Goal: Find specific page/section: Find specific page/section

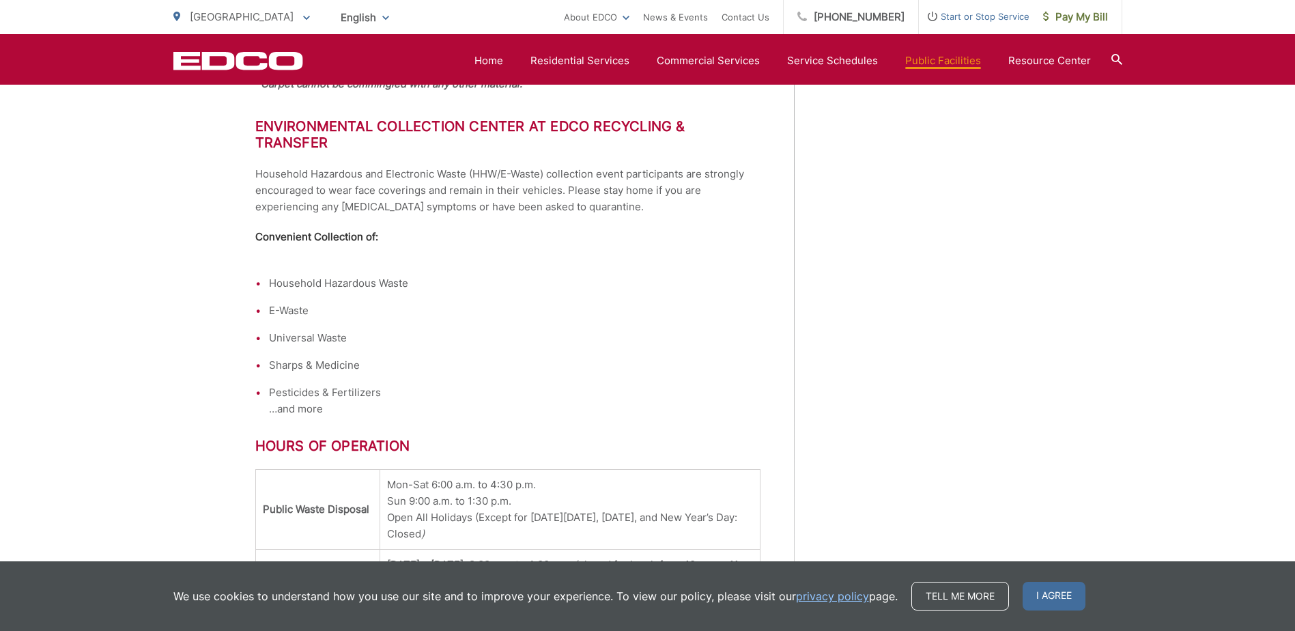
scroll to position [1187, 0]
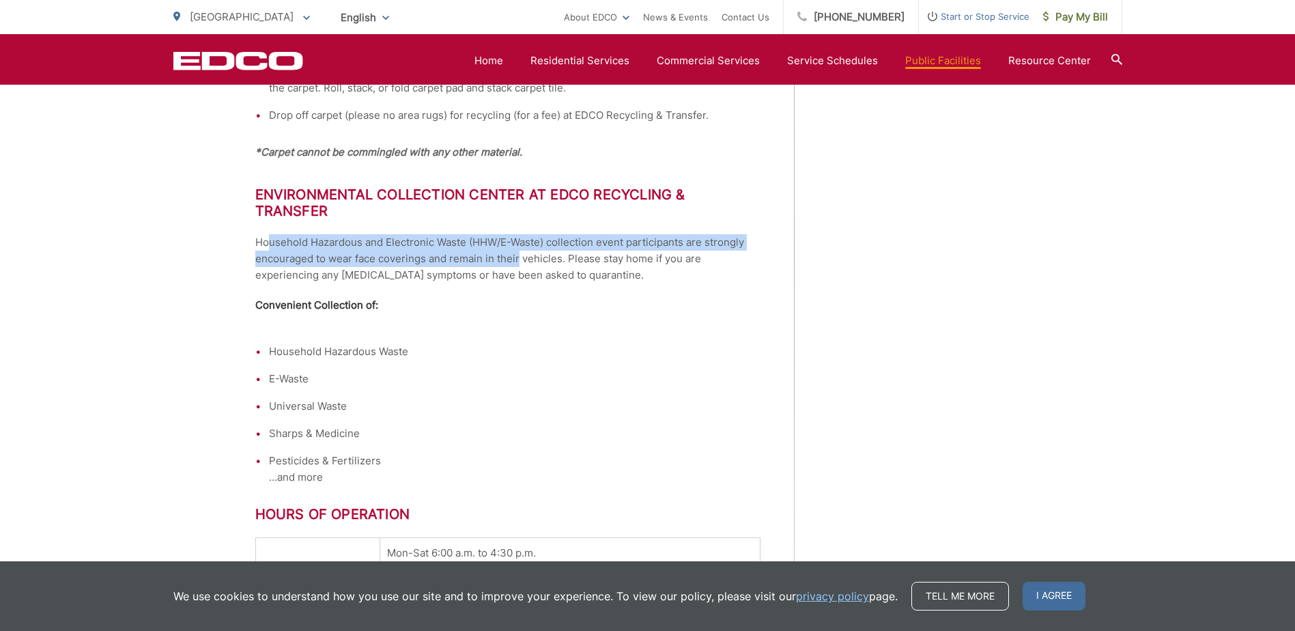
drag, startPoint x: 268, startPoint y: 226, endPoint x: 519, endPoint y: 238, distance: 250.7
click at [519, 238] on p "Household Hazardous and Electronic Waste (HHW/E-Waste) collection event partici…" at bounding box center [507, 258] width 505 height 49
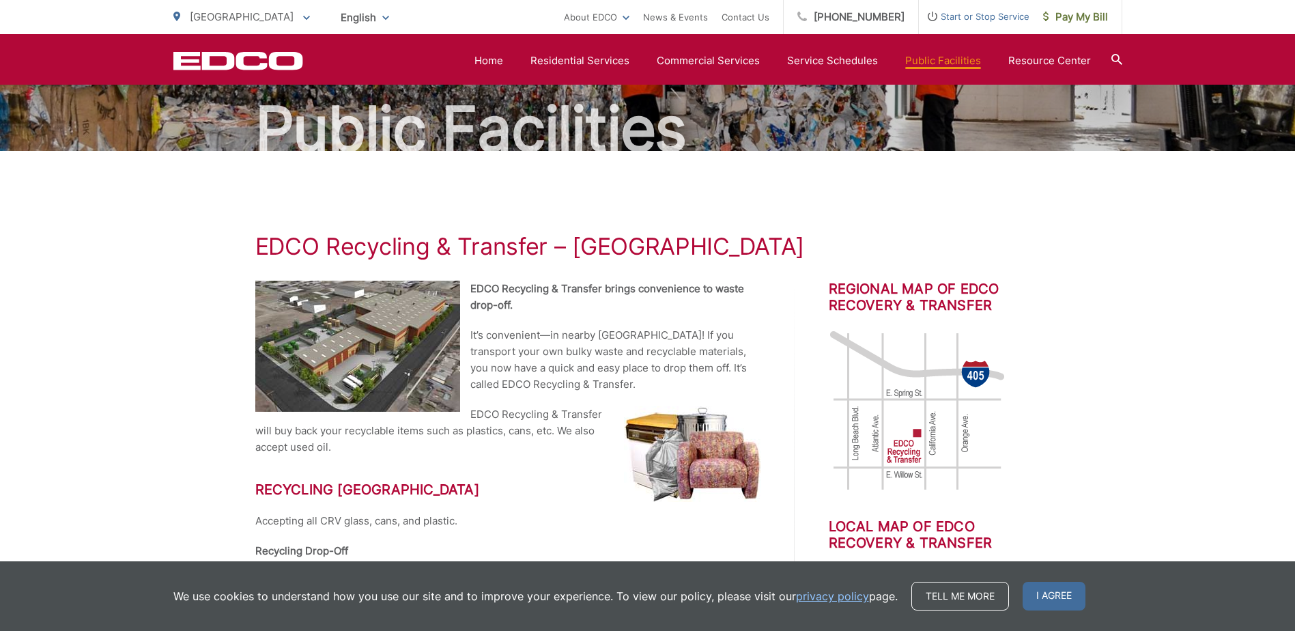
scroll to position [0, 0]
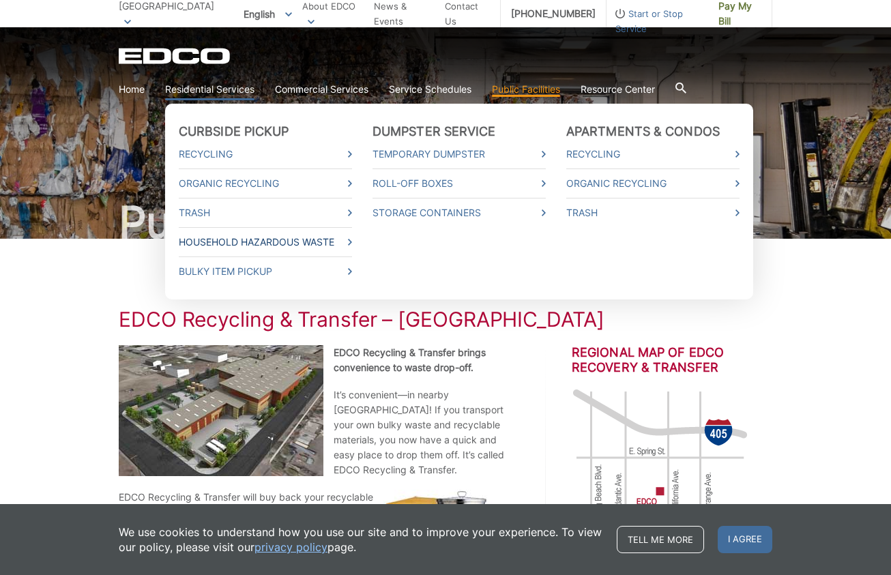
click at [251, 244] on link "Household Hazardous Waste" at bounding box center [265, 242] width 173 height 15
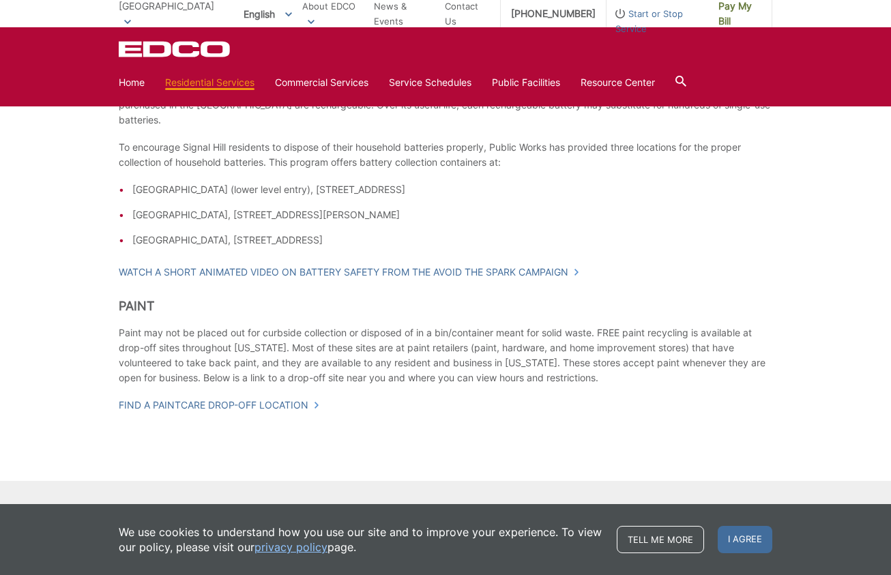
scroll to position [1254, 0]
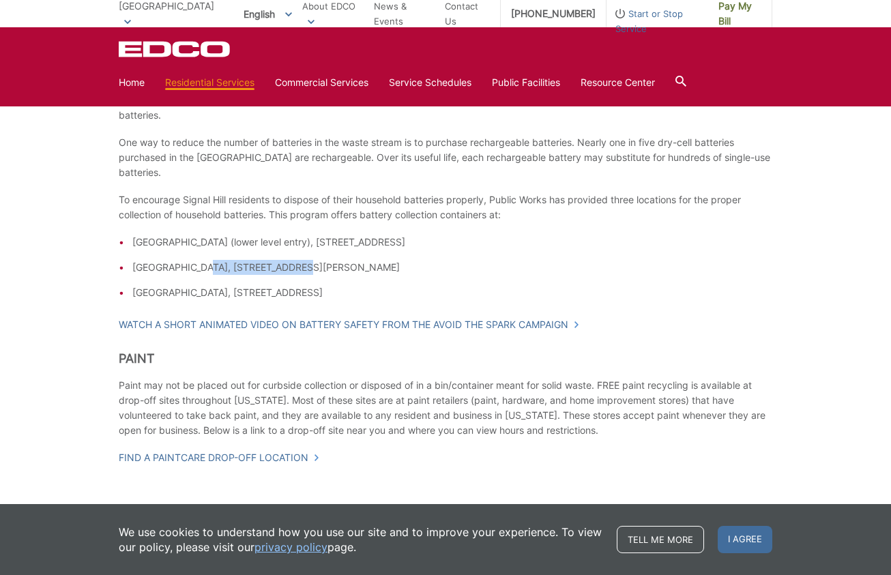
drag, startPoint x: 190, startPoint y: 266, endPoint x: 270, endPoint y: 266, distance: 79.9
click at [270, 266] on li "City Library, 1770 E. Hill Street" at bounding box center [452, 267] width 640 height 15
copy li "1770 E. Hill Street"
drag, startPoint x: 260, startPoint y: 237, endPoint x: 358, endPoint y: 241, distance: 98.4
click at [358, 241] on li "City Hall (lower level entry), 2175 Cherry Avenue" at bounding box center [452, 242] width 640 height 15
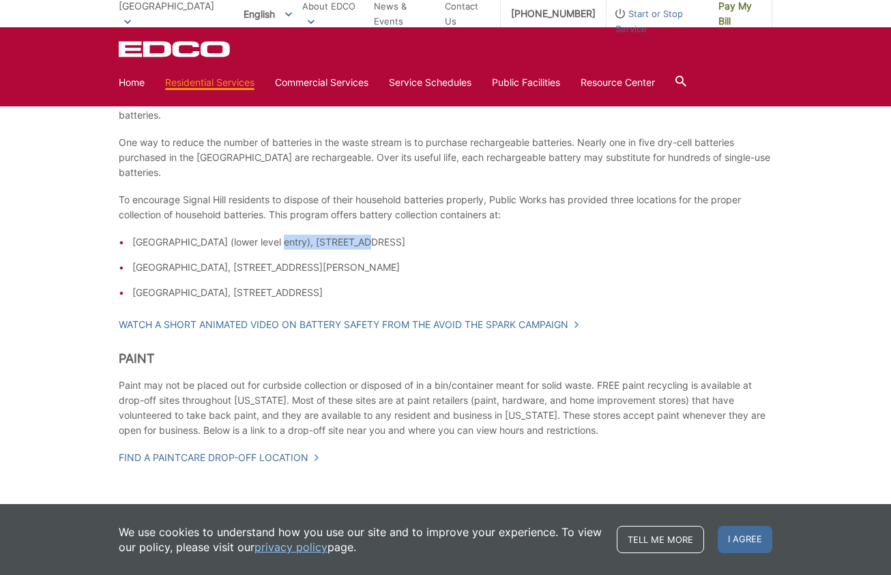
copy li "2175 Cherry Avenue"
click at [317, 293] on li "City Corporation Yard, 2175 E. 28th Street" at bounding box center [452, 292] width 640 height 15
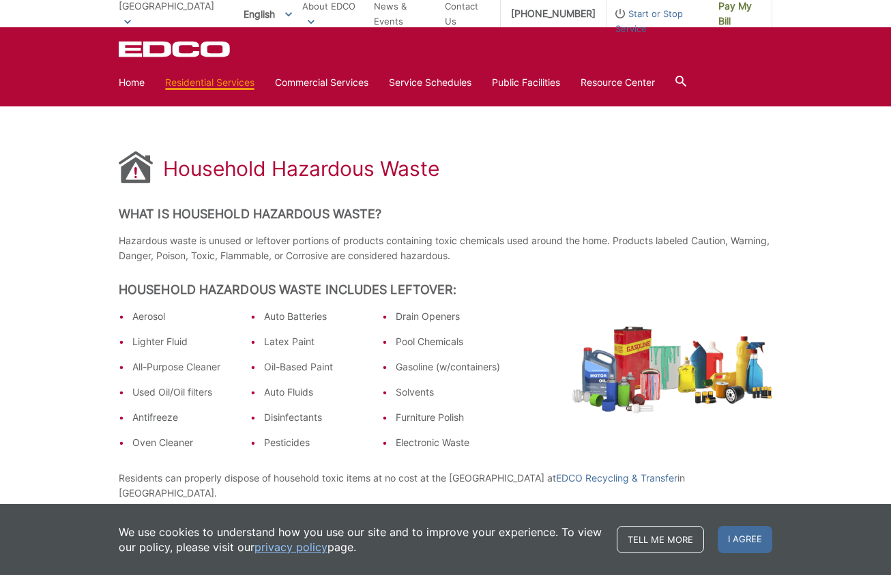
scroll to position [0, 0]
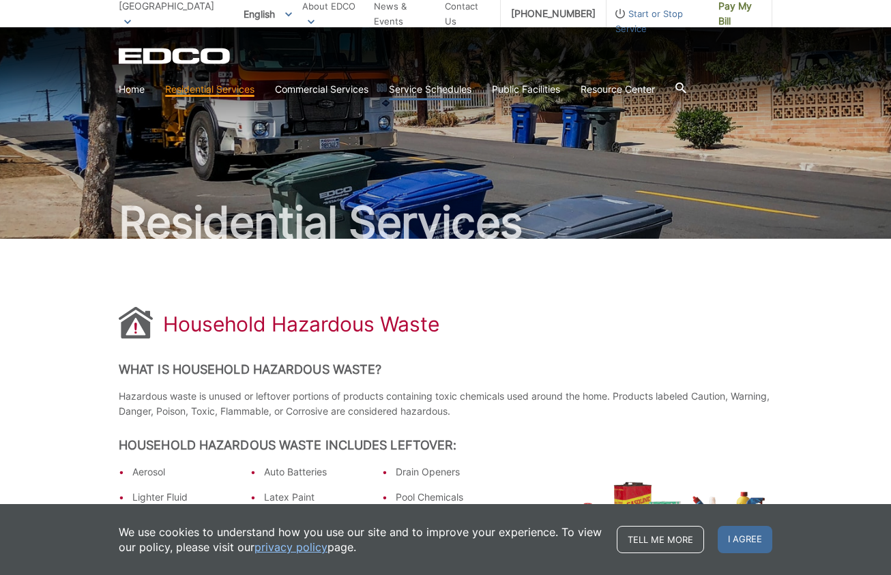
click at [431, 88] on link "Service Schedules" at bounding box center [430, 89] width 83 height 15
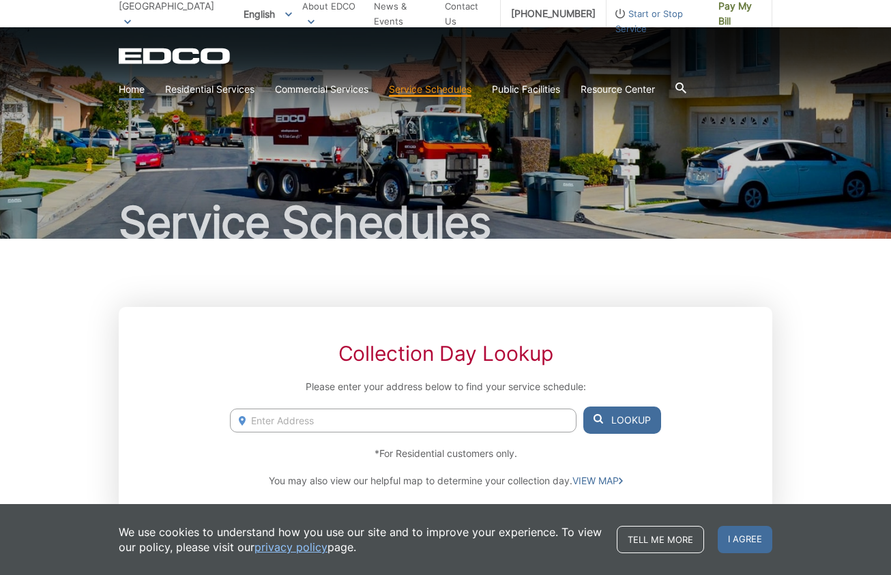
click at [133, 93] on link "Home" at bounding box center [132, 89] width 26 height 15
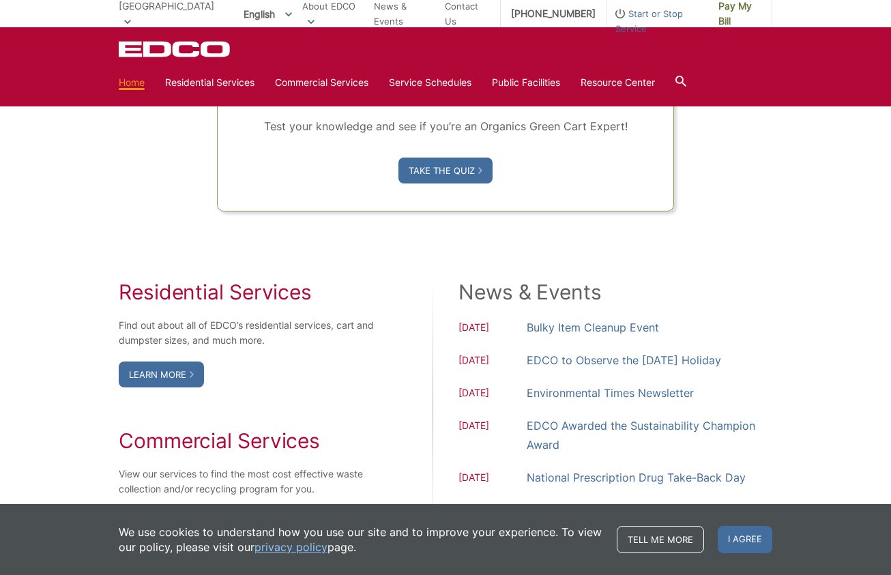
scroll to position [955, 0]
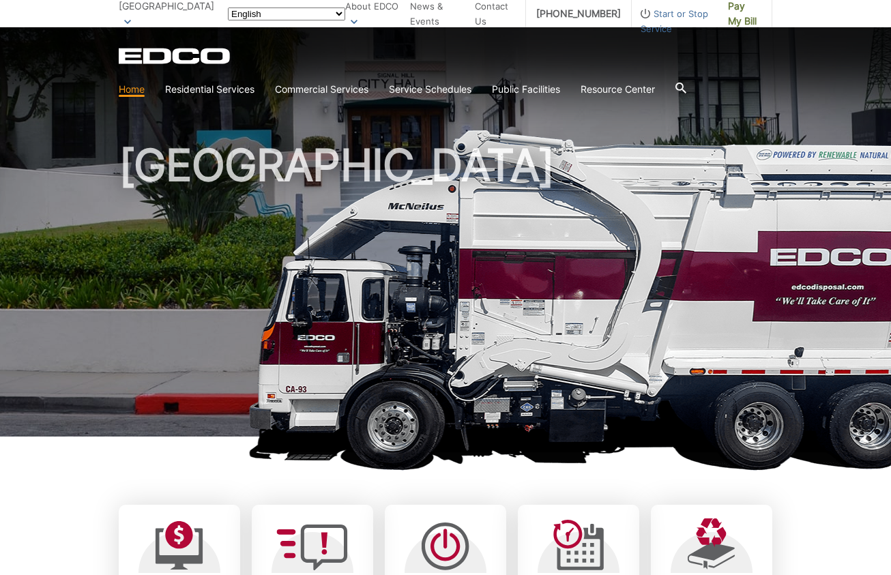
scroll to position [955, 0]
